Goal: Information Seeking & Learning: Learn about a topic

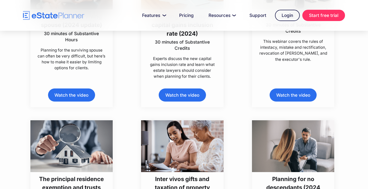
click at [236, 101] on div "Planning for the new capital gains inclusion rate (2024) 30 minutes of Substant…" at bounding box center [182, 32] width 111 height 149
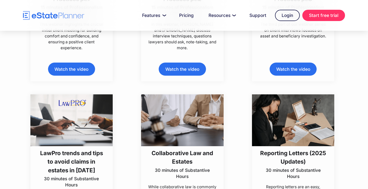
scroll to position [308, 0]
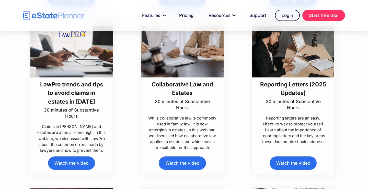
click at [298, 85] on h3 "Reporting Letters (2025 Updates)" at bounding box center [293, 88] width 68 height 17
click at [185, 86] on h3 "Collaborative Law and Estates" at bounding box center [182, 88] width 68 height 17
click at [73, 90] on h3 "LawPro trends and tips to avoid claims in estates in 2025" at bounding box center [71, 93] width 68 height 26
click at [298, 89] on h3 "Reporting Letters (2025 Updates)" at bounding box center [293, 88] width 68 height 17
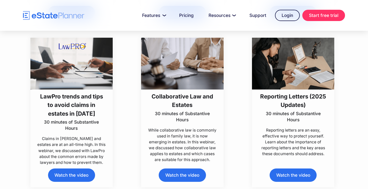
scroll to position [299, 0]
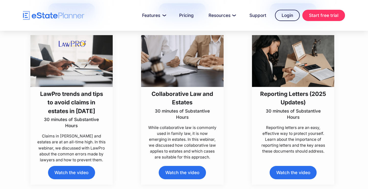
click at [184, 99] on h3 "Collaborative Law and Estates" at bounding box center [182, 97] width 68 height 17
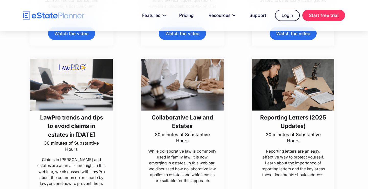
scroll to position [275, 0]
